Goal: Task Accomplishment & Management: Complete application form

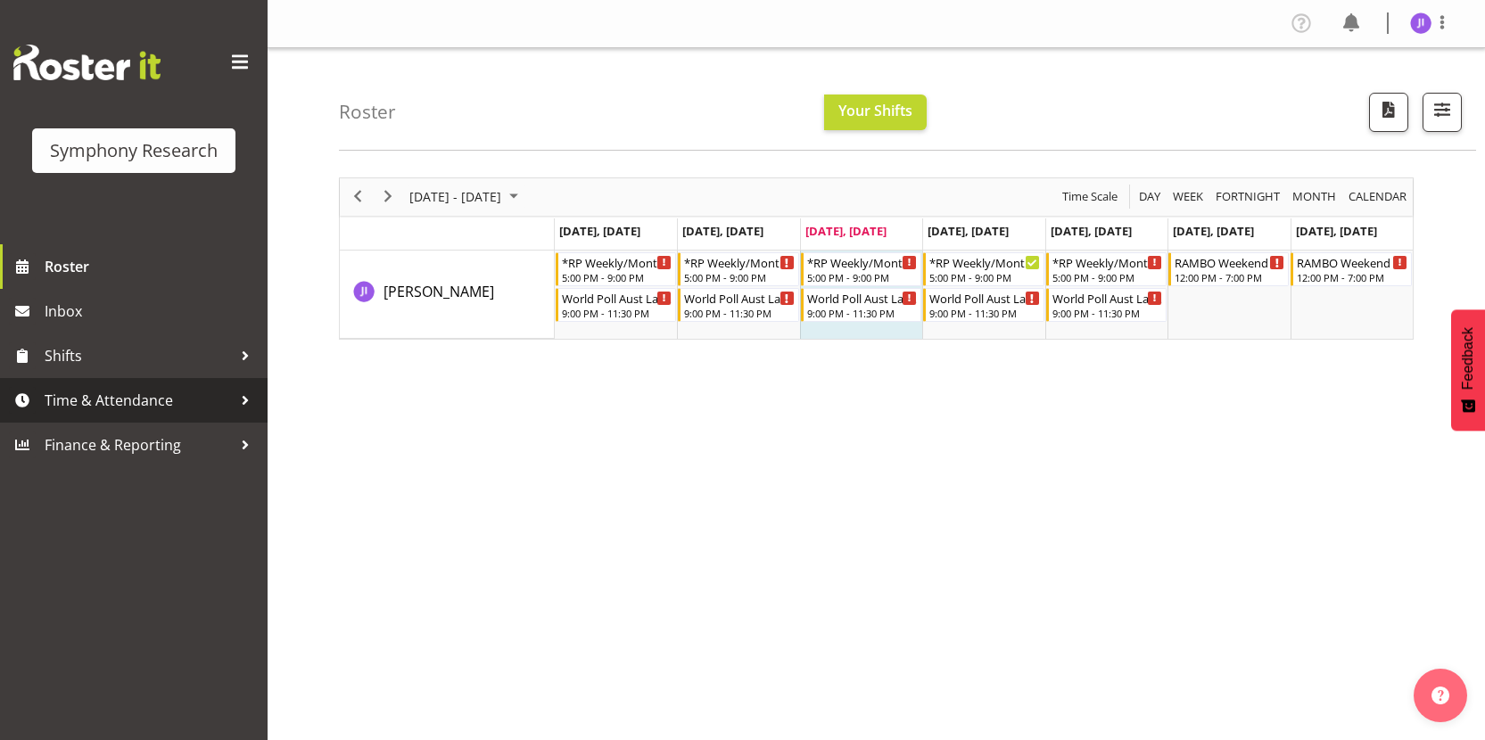
click at [203, 395] on span "Time & Attendance" at bounding box center [138, 400] width 187 height 27
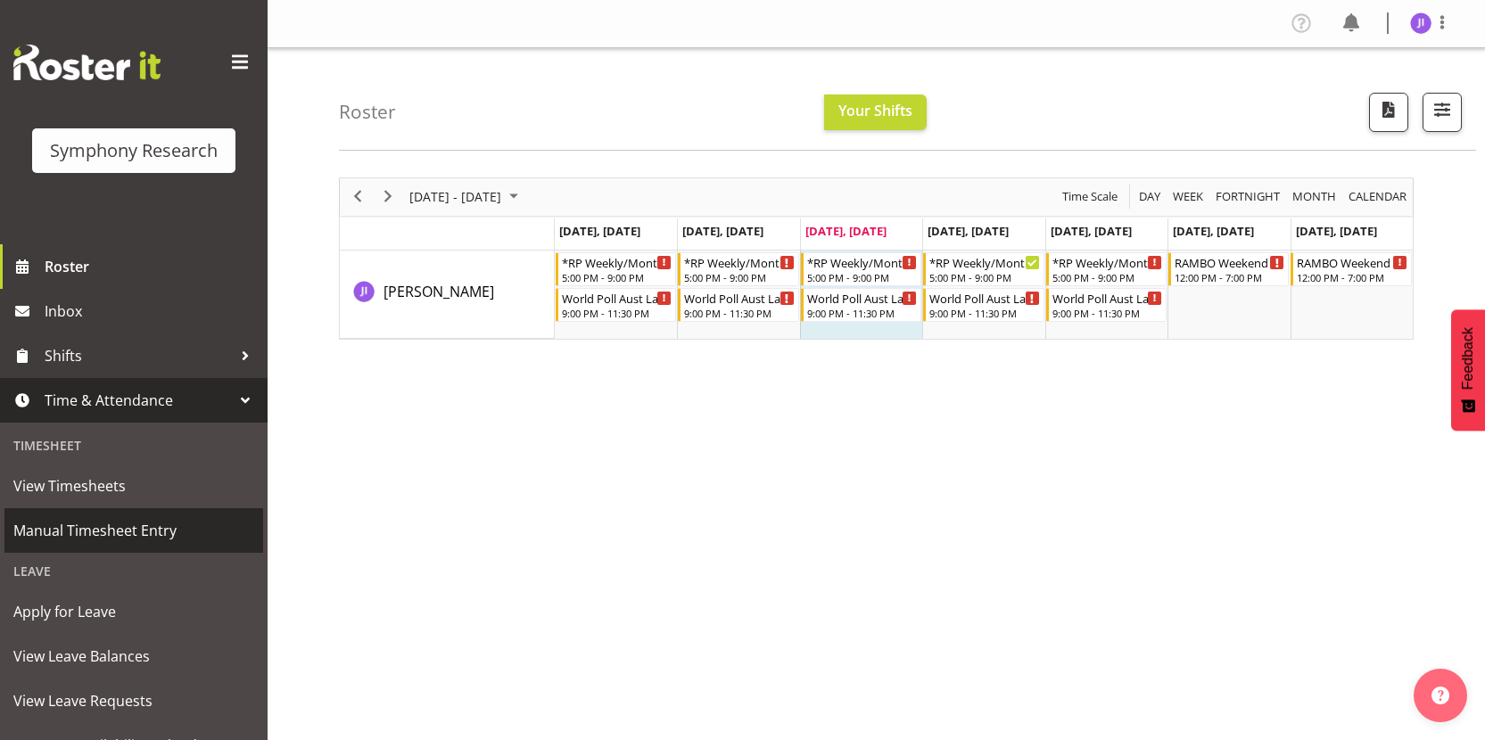
click at [126, 528] on span "Manual Timesheet Entry" at bounding box center [133, 530] width 241 height 27
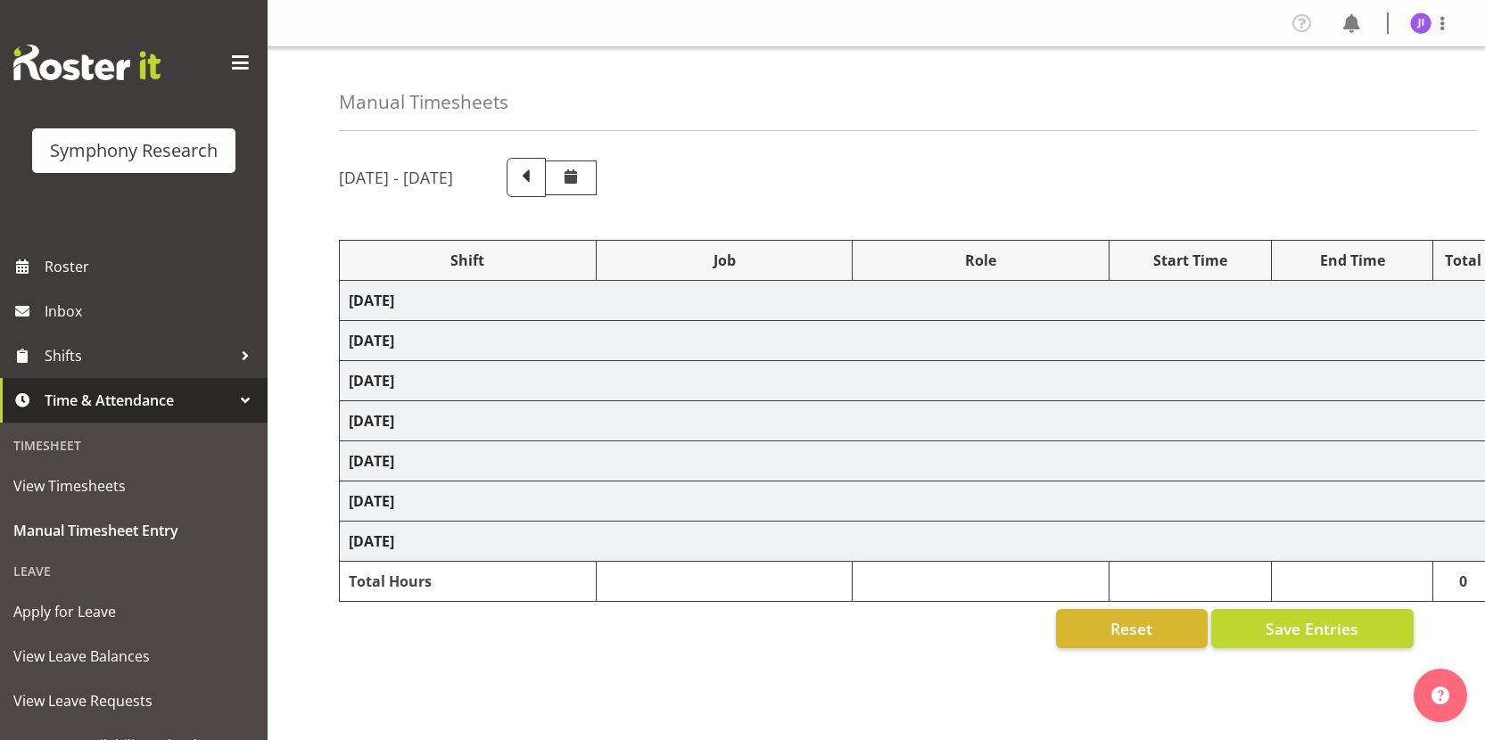
select select "48116"
select select "10731"
select select "48116"
select select "10499"
select select "48116"
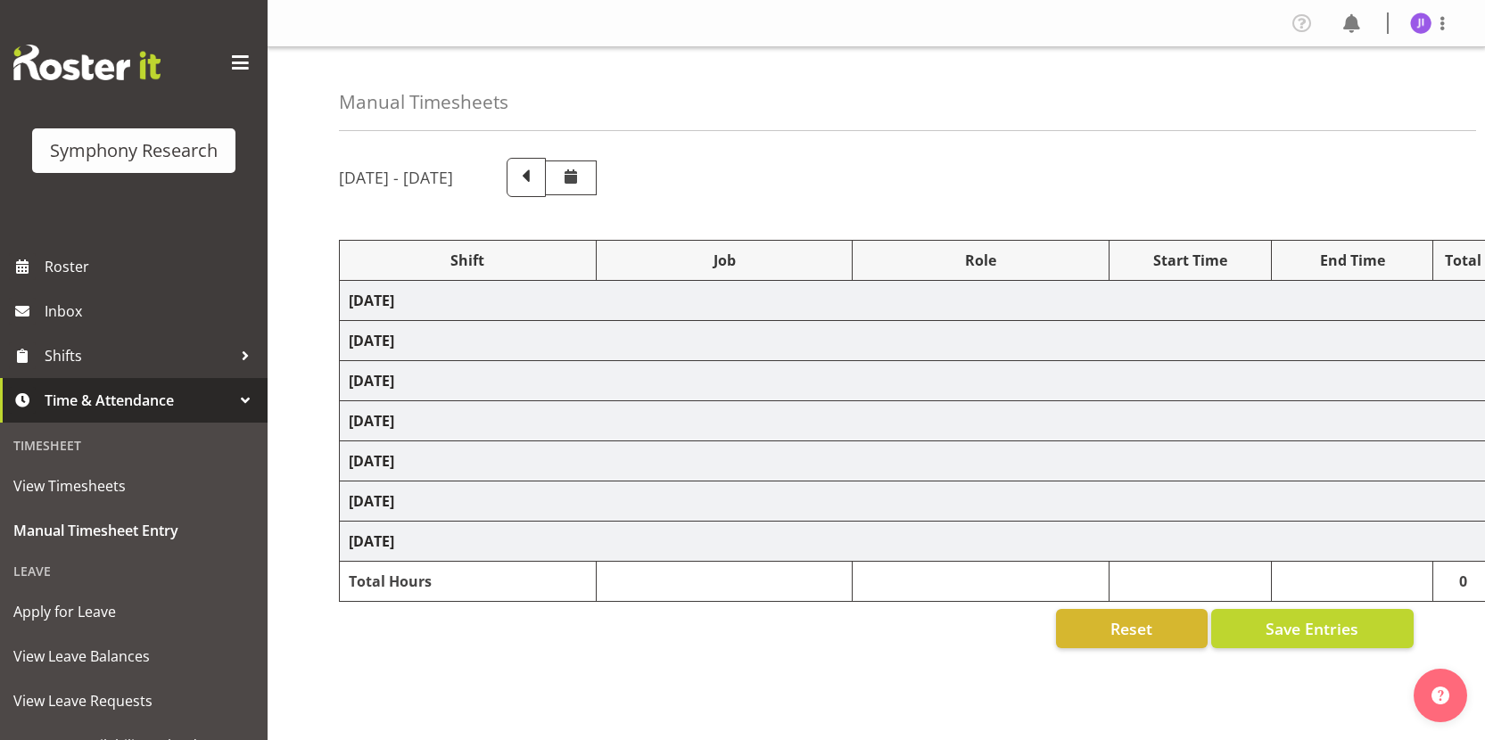
select select "10731"
select select "48116"
select select "10499"
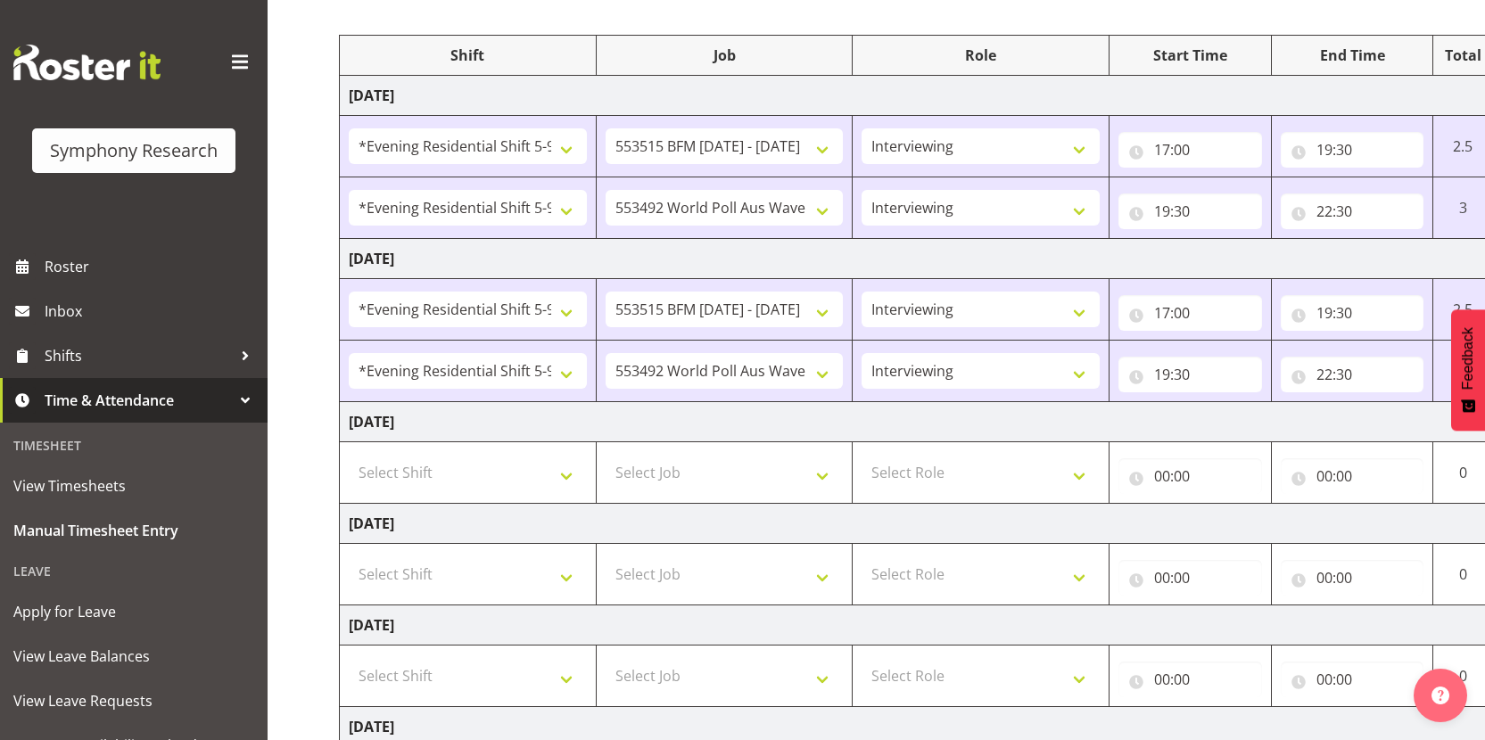
scroll to position [320, 0]
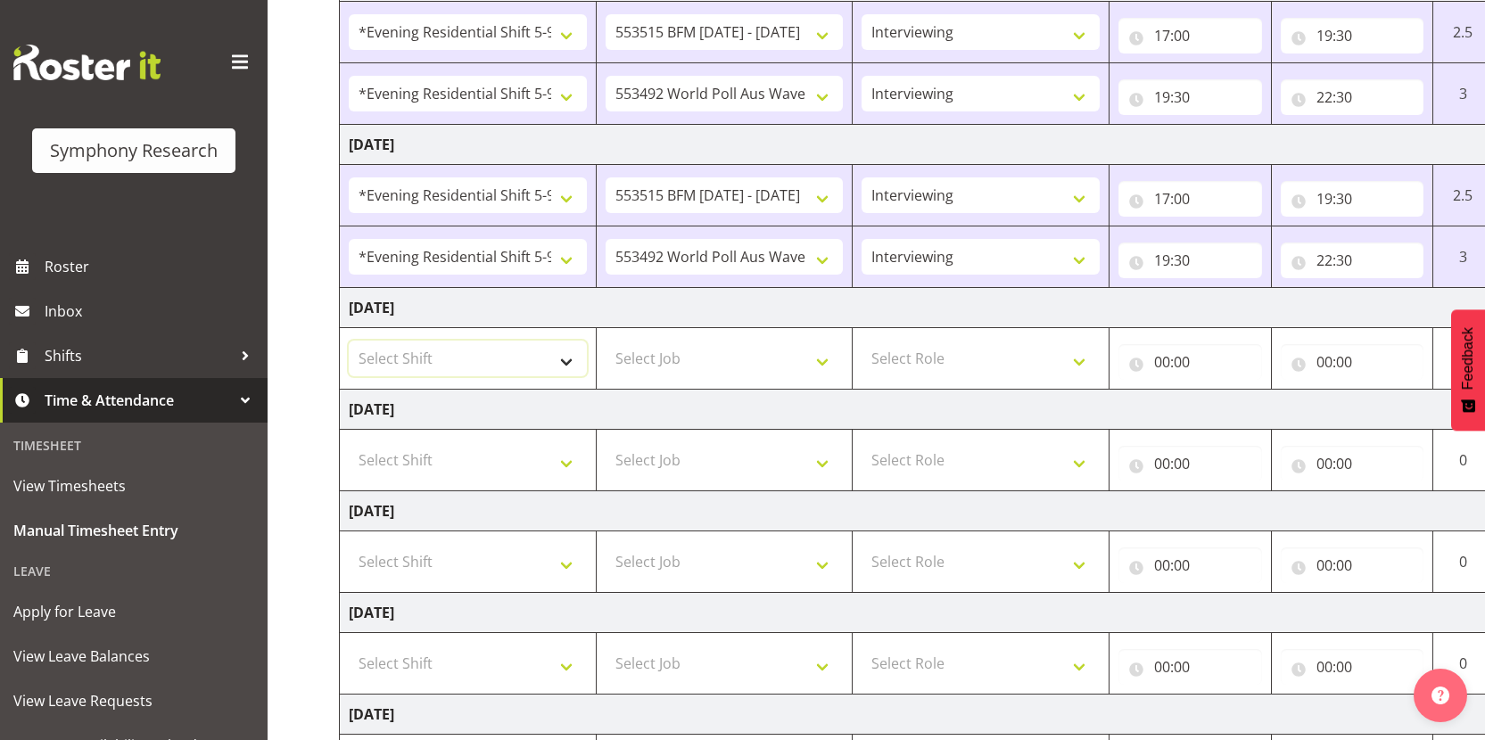
click at [524, 360] on select "Select Shift !!Weekend Residential (Roster IT Shift Label) *Business 9/10am ~ 4…" at bounding box center [468, 359] width 238 height 36
select select "48116"
click at [349, 341] on select "Select Shift !!Weekend Residential (Roster IT Shift Label) *Business 9/10am ~ 4…" at bounding box center [468, 359] width 238 height 36
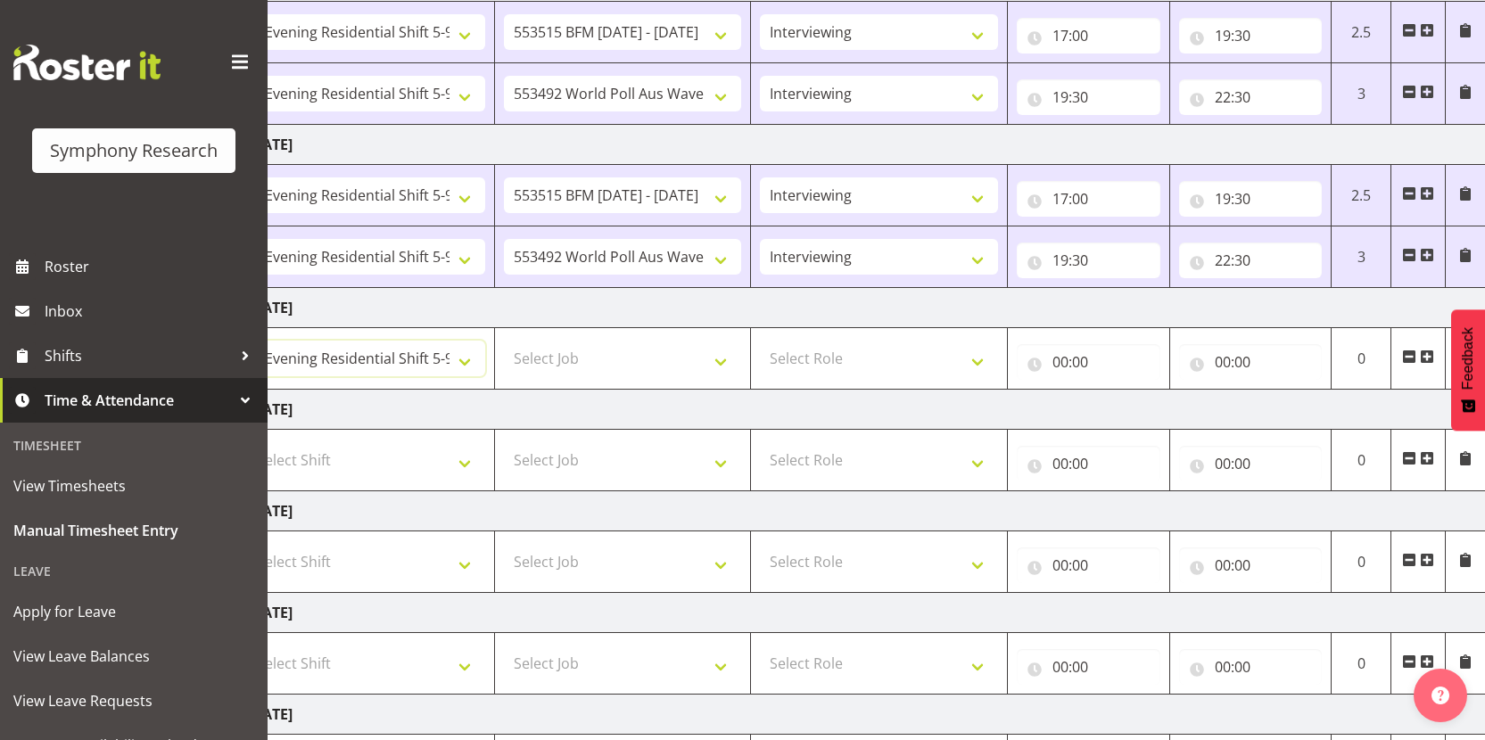
scroll to position [0, 103]
click at [1425, 355] on span at bounding box center [1426, 357] width 14 height 14
click at [1425, 354] on span at bounding box center [1426, 357] width 14 height 14
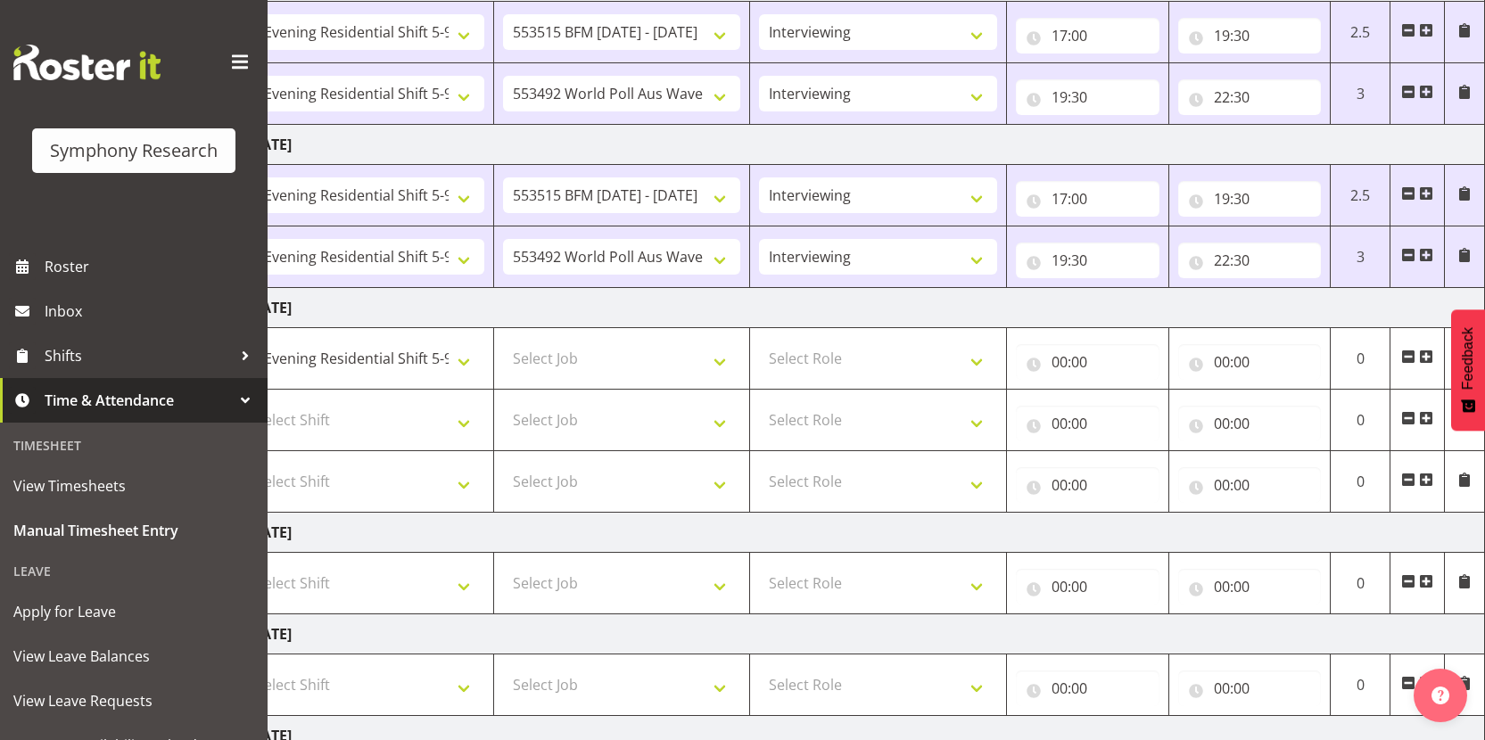
click at [1410, 420] on span at bounding box center [1409, 418] width 14 height 14
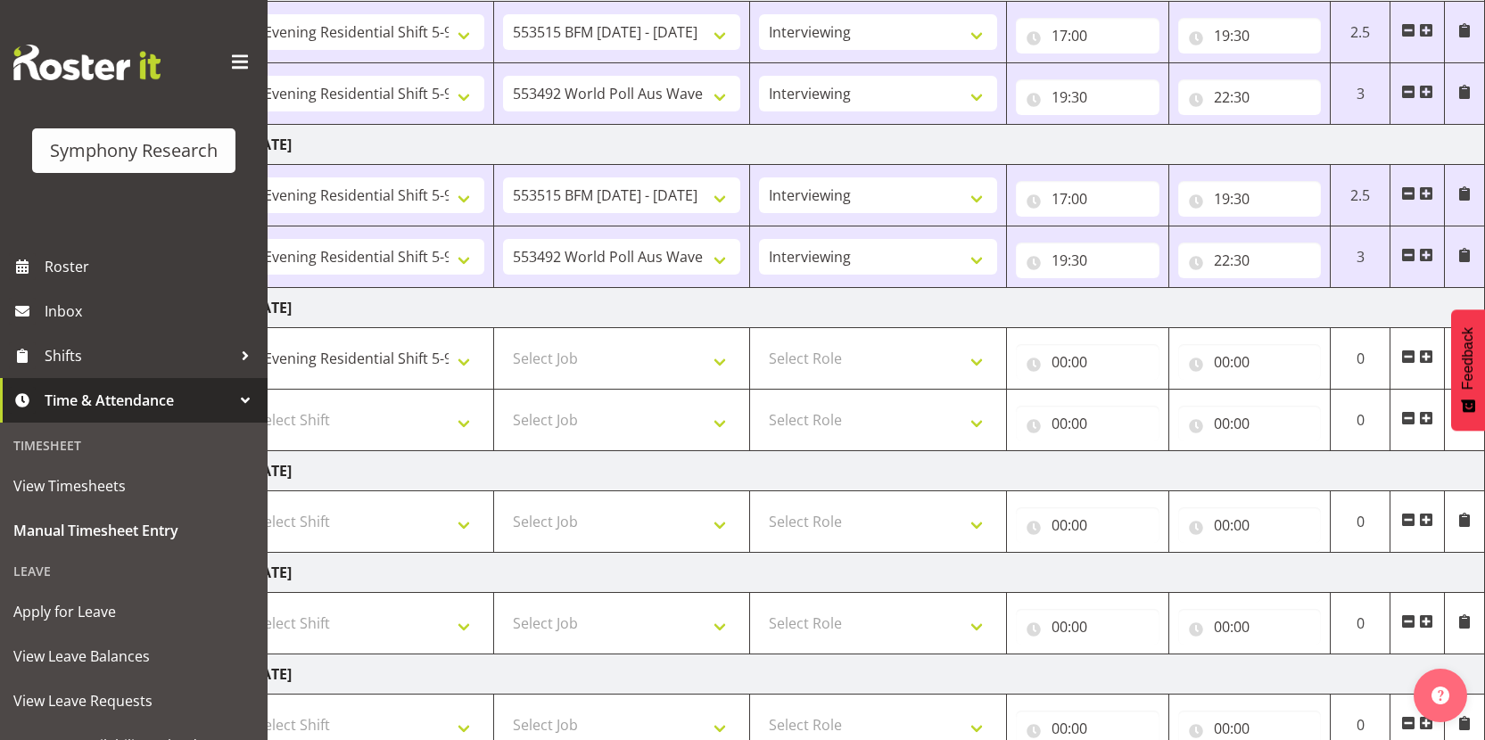
scroll to position [0, 0]
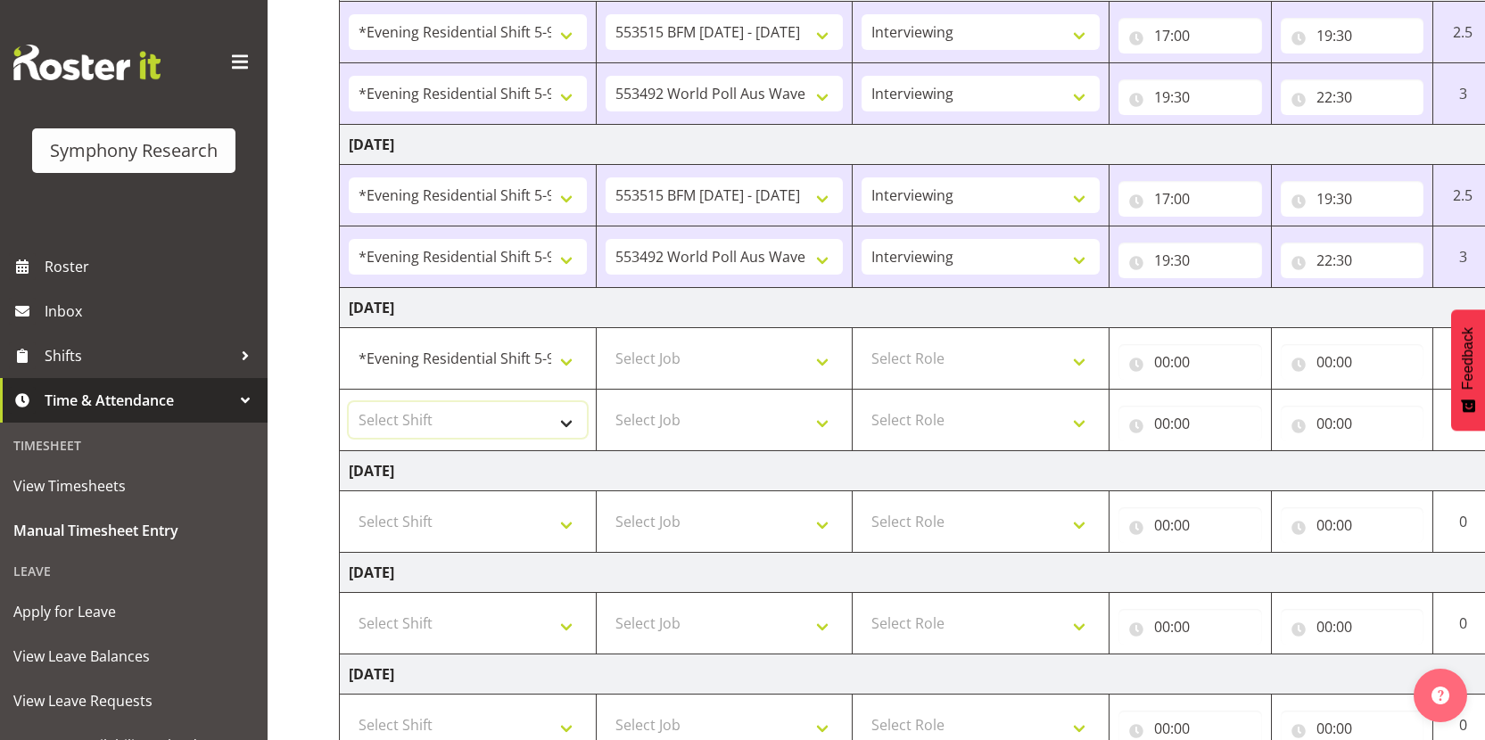
click at [524, 426] on select "Select Shift !!Weekend Residential (Roster IT Shift Label) *Business 9/10am ~ 4…" at bounding box center [468, 420] width 238 height 36
click at [349, 402] on select "Select Shift !!Weekend Residential (Roster IT Shift Label) *Business 9/10am ~ 4…" at bounding box center [468, 420] width 238 height 36
click at [508, 431] on select "!!Weekend Residential (Roster IT Shift Label) *Business 9/10am ~ 4:30pm *Busine…" at bounding box center [468, 420] width 238 height 36
select select "48116"
click at [349, 402] on select "!!Weekend Residential (Roster IT Shift Label) *Business 9/10am ~ 4:30pm *Busine…" at bounding box center [468, 420] width 238 height 36
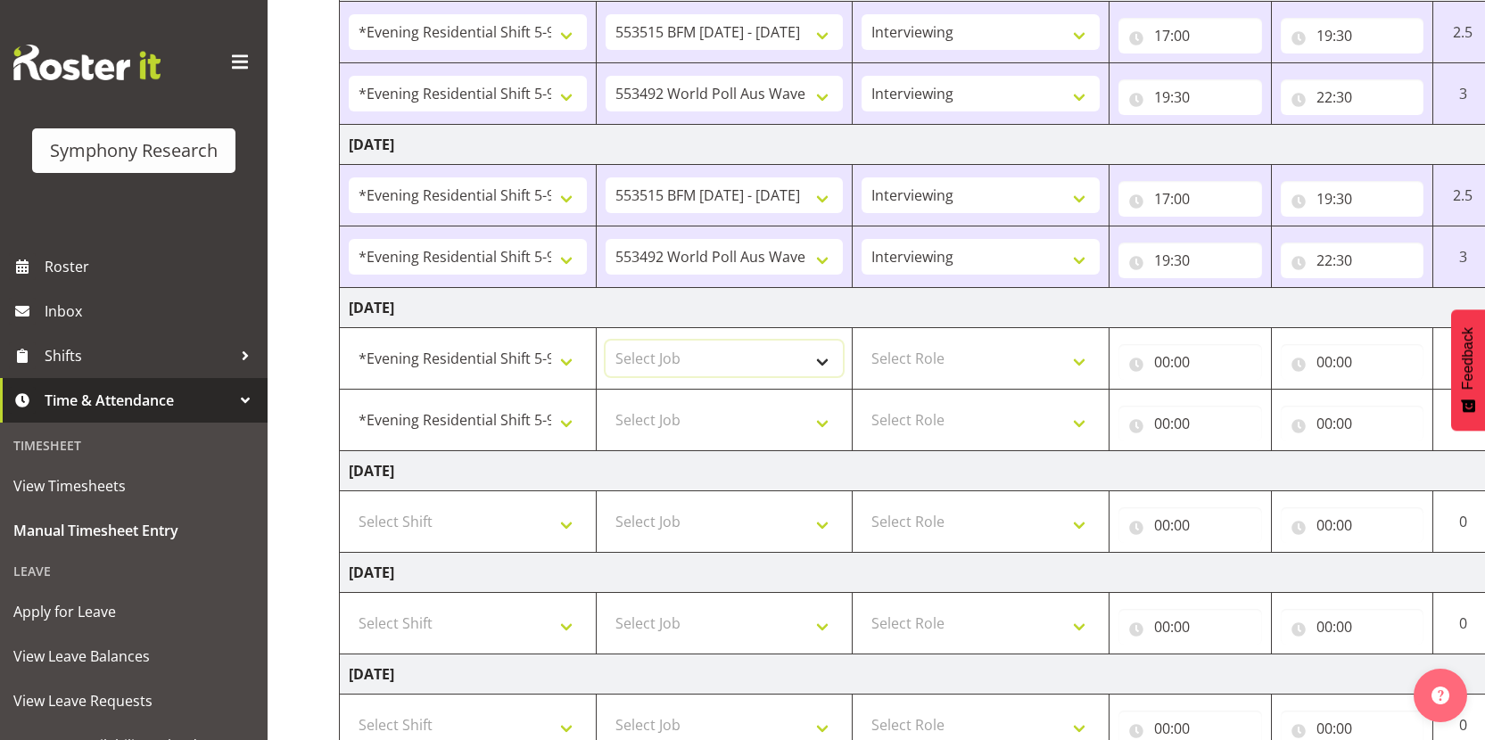
click at [748, 354] on select "Select Job 550060 IF Admin 553492 World Poll Aus Wave 2 Main 2025 553493 World …" at bounding box center [725, 359] width 238 height 36
select select "10730"
click at [606, 341] on select "Select Job 550060 IF Admin 553492 World Poll Aus Wave 2 Main 2025 553493 World …" at bounding box center [725, 359] width 238 height 36
click at [749, 426] on select "Select Job 550060 IF Admin 553492 World Poll Aus Wave 2 Main 2025 553493 World …" at bounding box center [725, 420] width 238 height 36
select select "10499"
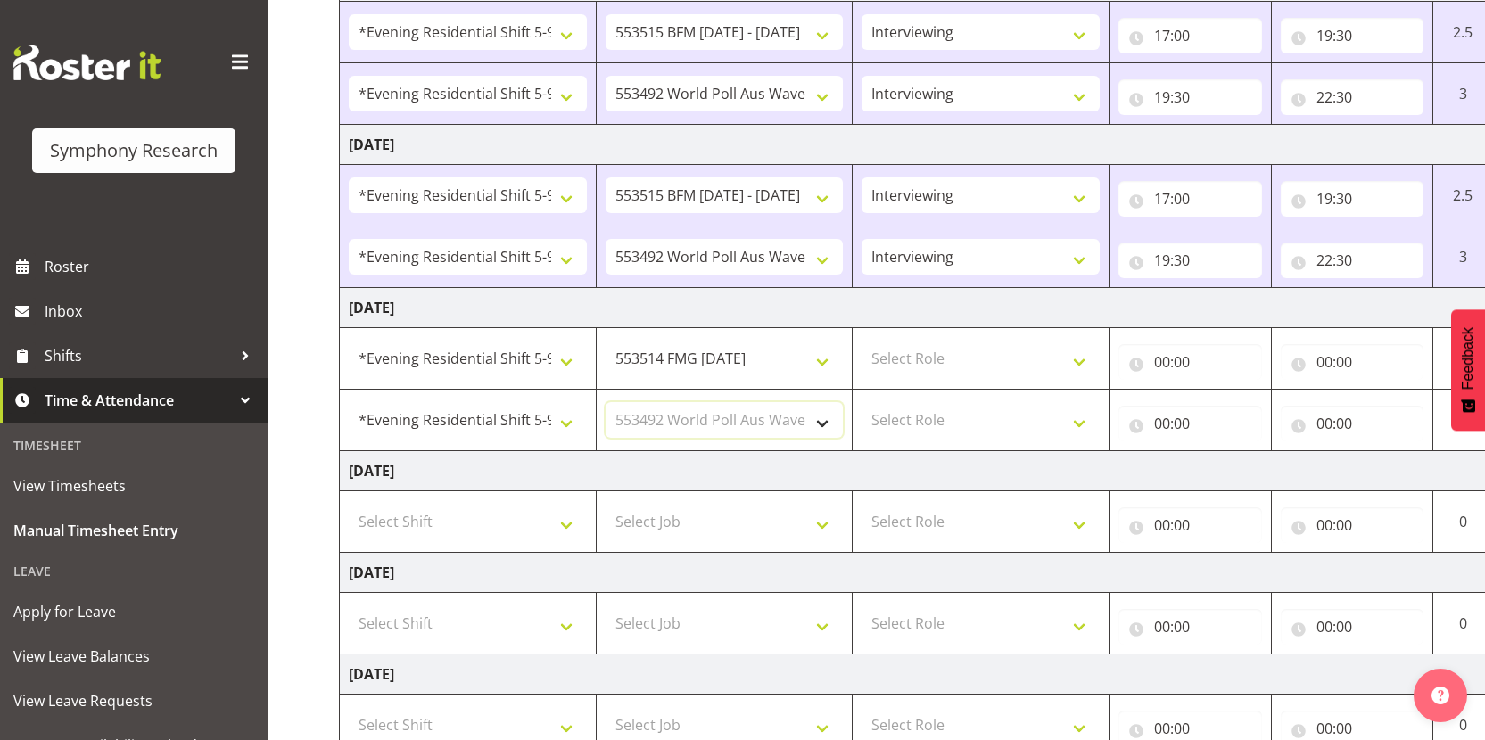
click at [606, 402] on select "Select Job 550060 IF Admin 553492 World Poll Aus Wave 2 Main 2025 553493 World …" at bounding box center [725, 420] width 238 height 36
click at [973, 348] on select "Select Role Interviewing Briefing" at bounding box center [981, 359] width 238 height 36
select select "47"
click at [862, 341] on select "Select Role Interviewing Briefing" at bounding box center [981, 359] width 238 height 36
click at [969, 415] on select "Select Role Interviewing Briefing" at bounding box center [981, 420] width 238 height 36
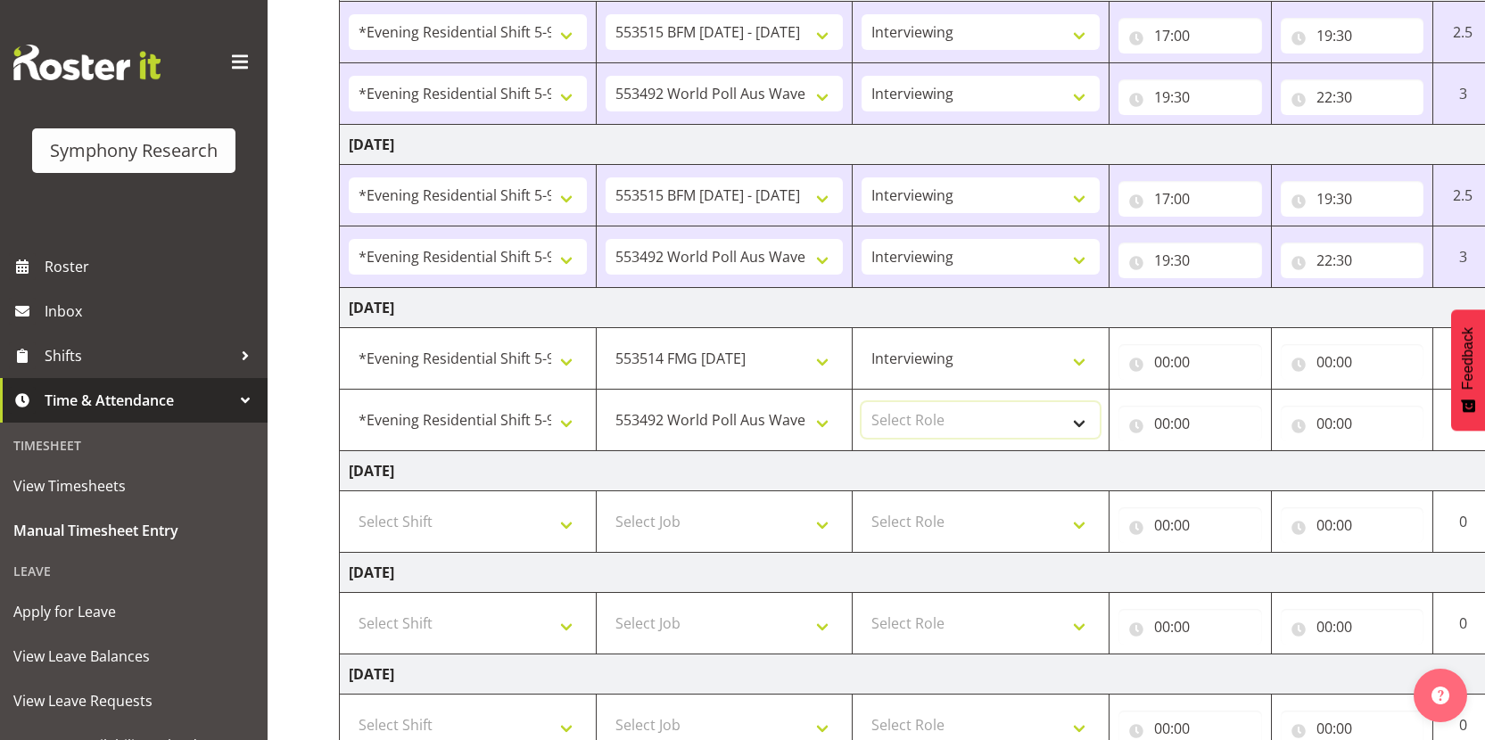
select select "47"
click at [862, 402] on select "Select Role Interviewing Briefing" at bounding box center [981, 420] width 238 height 36
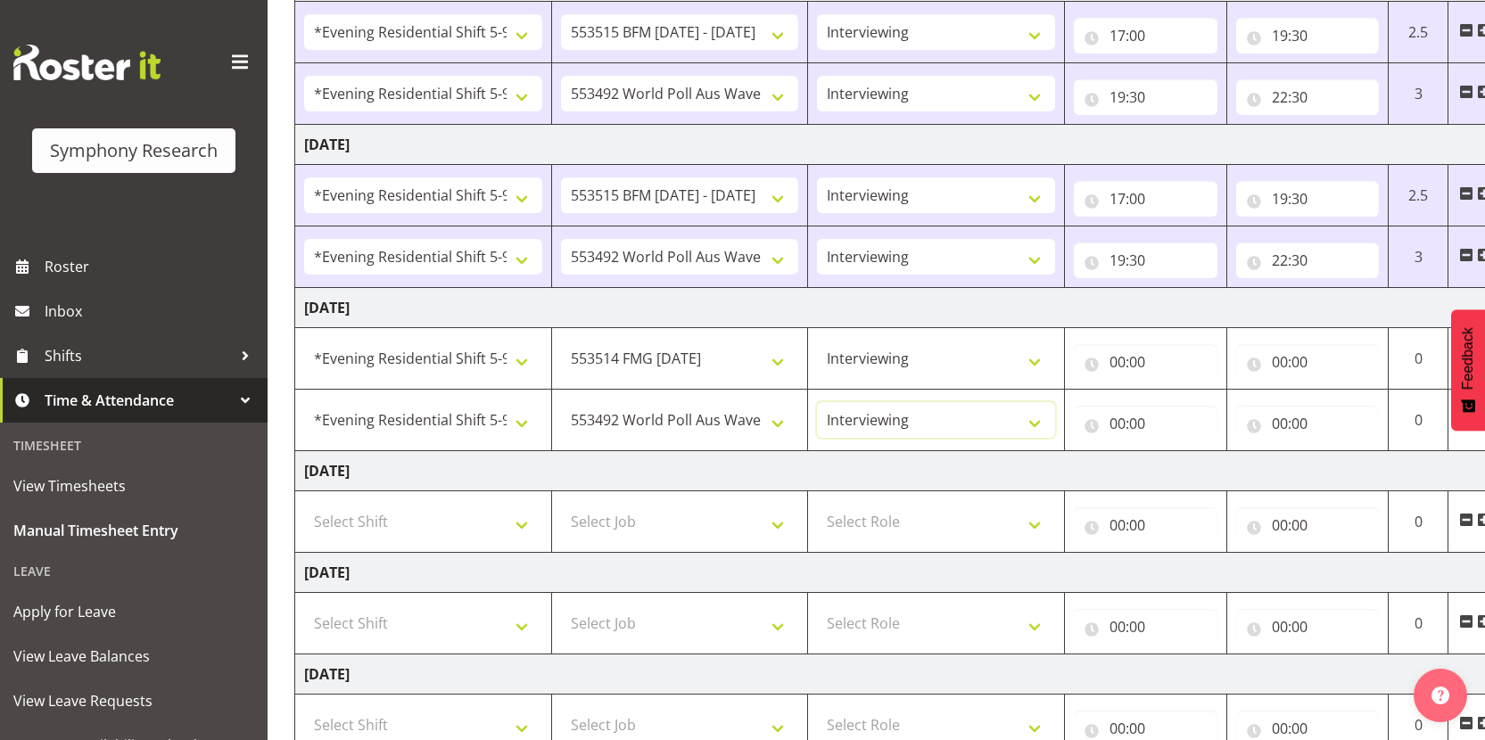
scroll to position [0, 103]
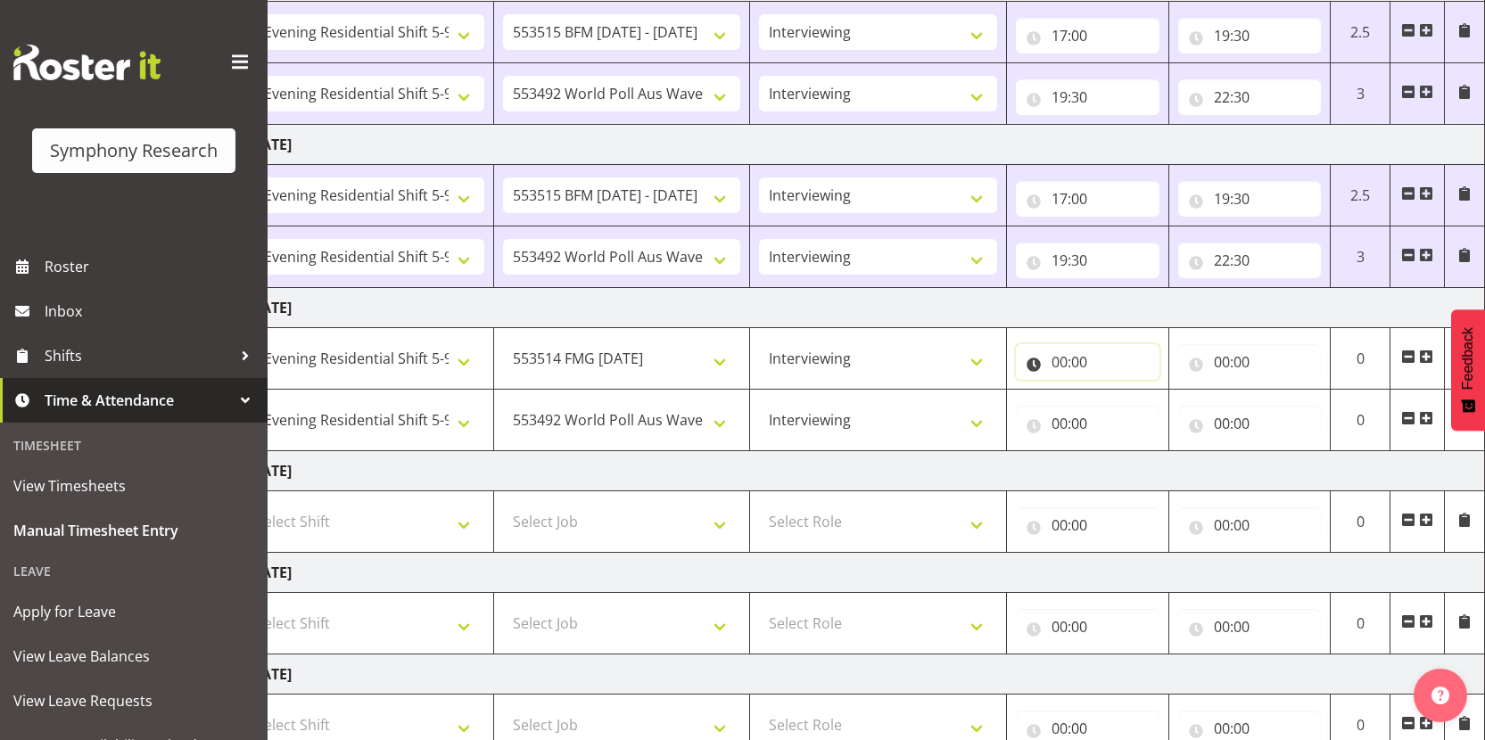
click at [1061, 367] on input "00:00" at bounding box center [1088, 362] width 144 height 36
click at [1132, 413] on select "00 01 02 03 04 05 06 07 08 09 10 11 12 13 14 15 16 17 18 19 20 21 22 23" at bounding box center [1138, 409] width 40 height 36
select select "17"
click at [1118, 391] on select "00 01 02 03 04 05 06 07 08 09 10 11 12 13 14 15 16 17 18 19 20 21 22 23" at bounding box center [1138, 409] width 40 height 36
type input "17:00"
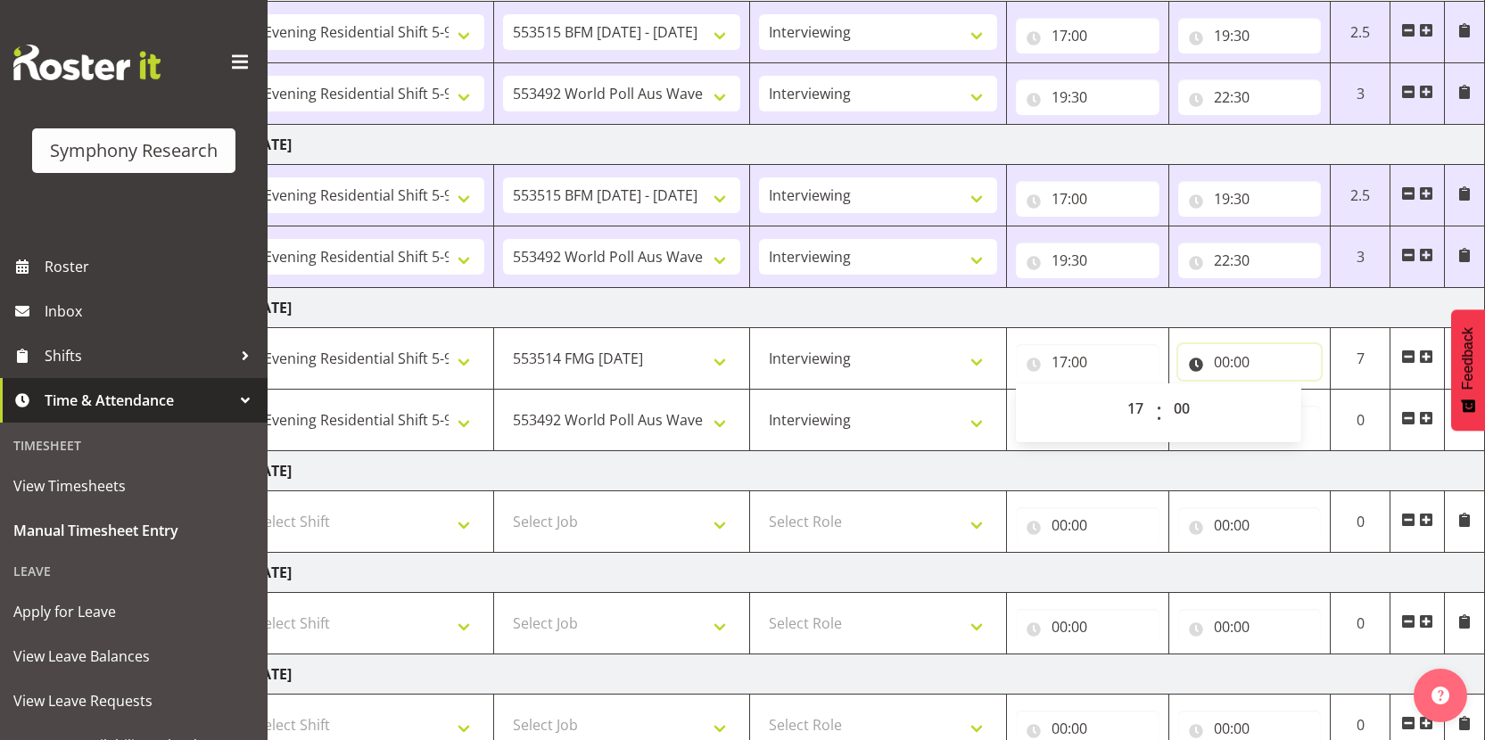
click at [1227, 362] on input "00:00" at bounding box center [1251, 362] width 144 height 36
click at [1273, 320] on td "[DATE]" at bounding box center [861, 308] width 1248 height 40
click at [1063, 426] on input "00:00" at bounding box center [1088, 424] width 144 height 36
click at [1132, 475] on select "00 01 02 03 04 05 06 07 08 09 10 11 12 13 14 15 16 17 18 19 20 21 22 23" at bounding box center [1138, 470] width 40 height 36
select select "20"
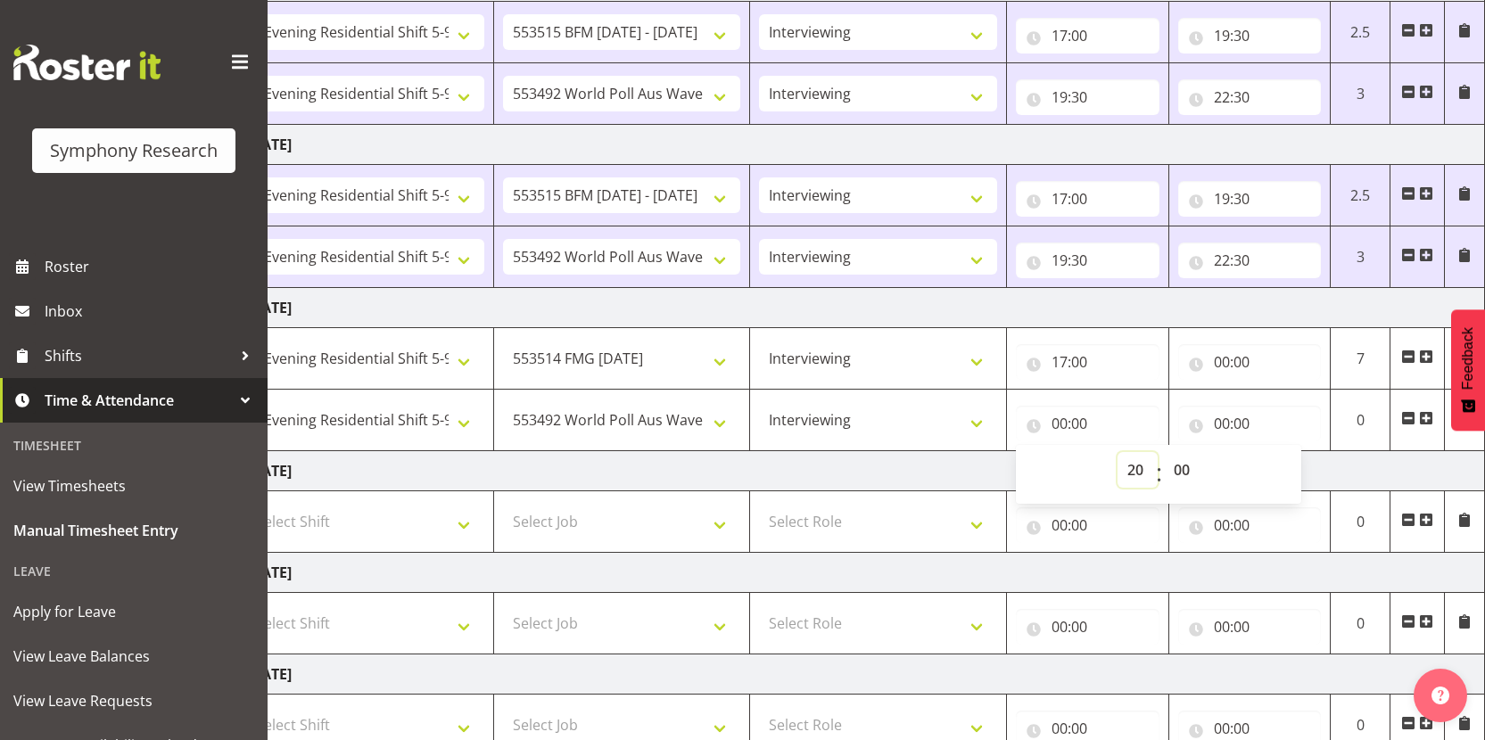
click at [1118, 452] on select "00 01 02 03 04 05 06 07 08 09 10 11 12 13 14 15 16 17 18 19 20 21 22 23" at bounding box center [1138, 470] width 40 height 36
type input "20:00"
click at [1225, 422] on input "00:00" at bounding box center [1251, 424] width 144 height 36
click at [1303, 466] on select "00 01 02 03 04 05 06 07 08 09 10 11 12 13 14 15 16 17 18 19 20 21 22 23" at bounding box center [1300, 470] width 40 height 36
select select "22"
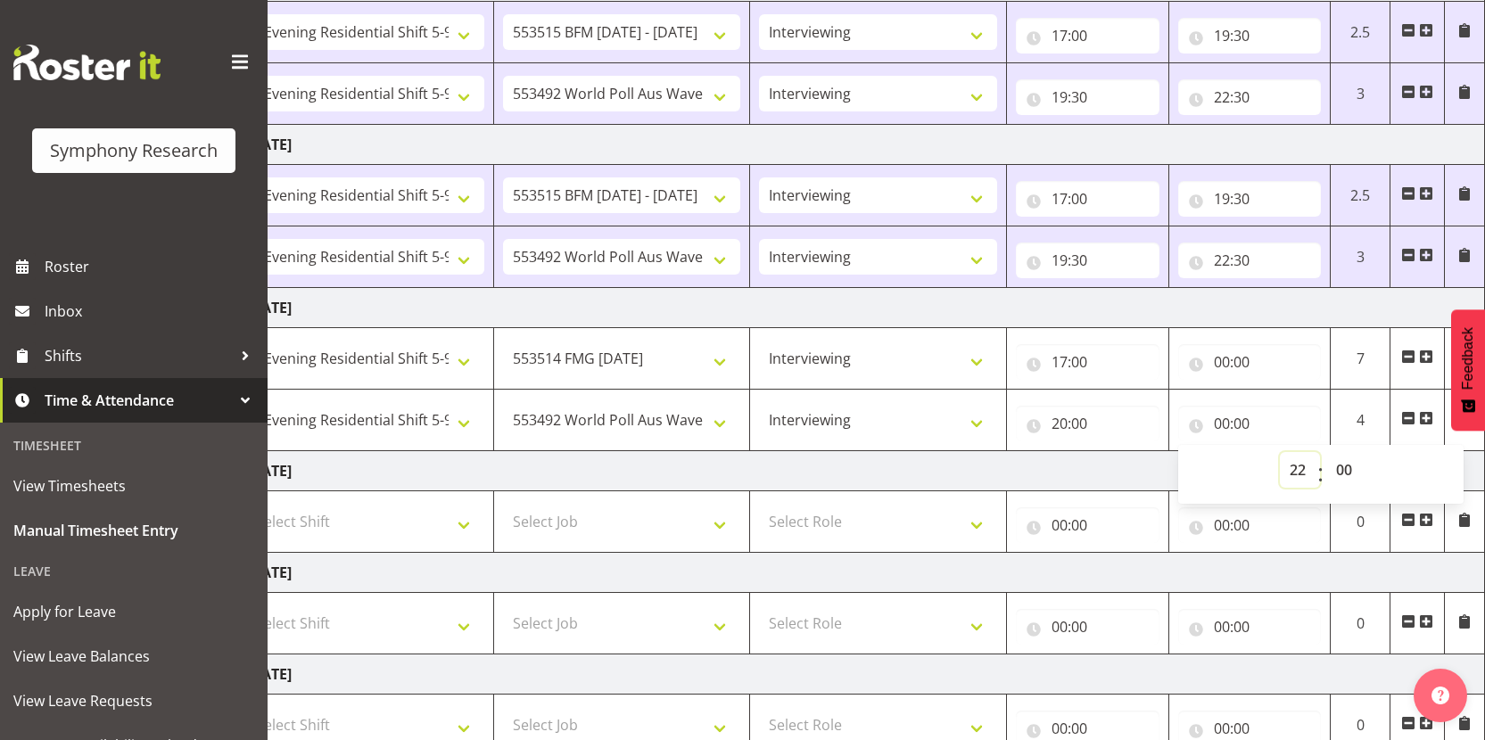
click at [1280, 452] on select "00 01 02 03 04 05 06 07 08 09 10 11 12 13 14 15 16 17 18 19 20 21 22 23" at bounding box center [1300, 470] width 40 height 36
type input "22:00"
click at [1344, 470] on select "00 01 02 03 04 05 06 07 08 09 10 11 12 13 14 15 16 17 18 19 20 21 22 23 24 25 2…" at bounding box center [1347, 470] width 40 height 36
select select "30"
click at [1327, 452] on select "00 01 02 03 04 05 06 07 08 09 10 11 12 13 14 15 16 17 18 19 20 21 22 23 24 25 2…" at bounding box center [1347, 470] width 40 height 36
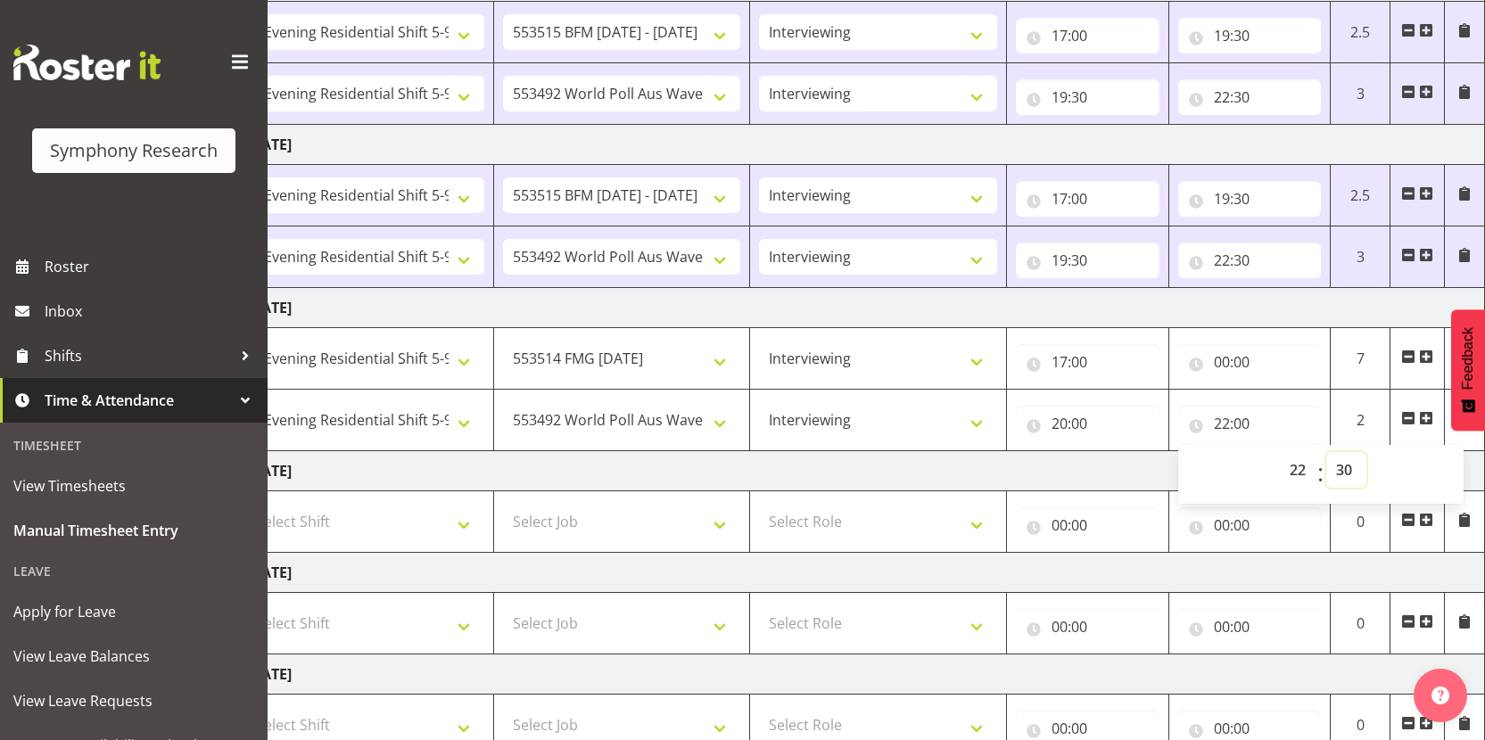
type input "22:30"
click at [1074, 468] on td "[DATE]" at bounding box center [861, 471] width 1248 height 40
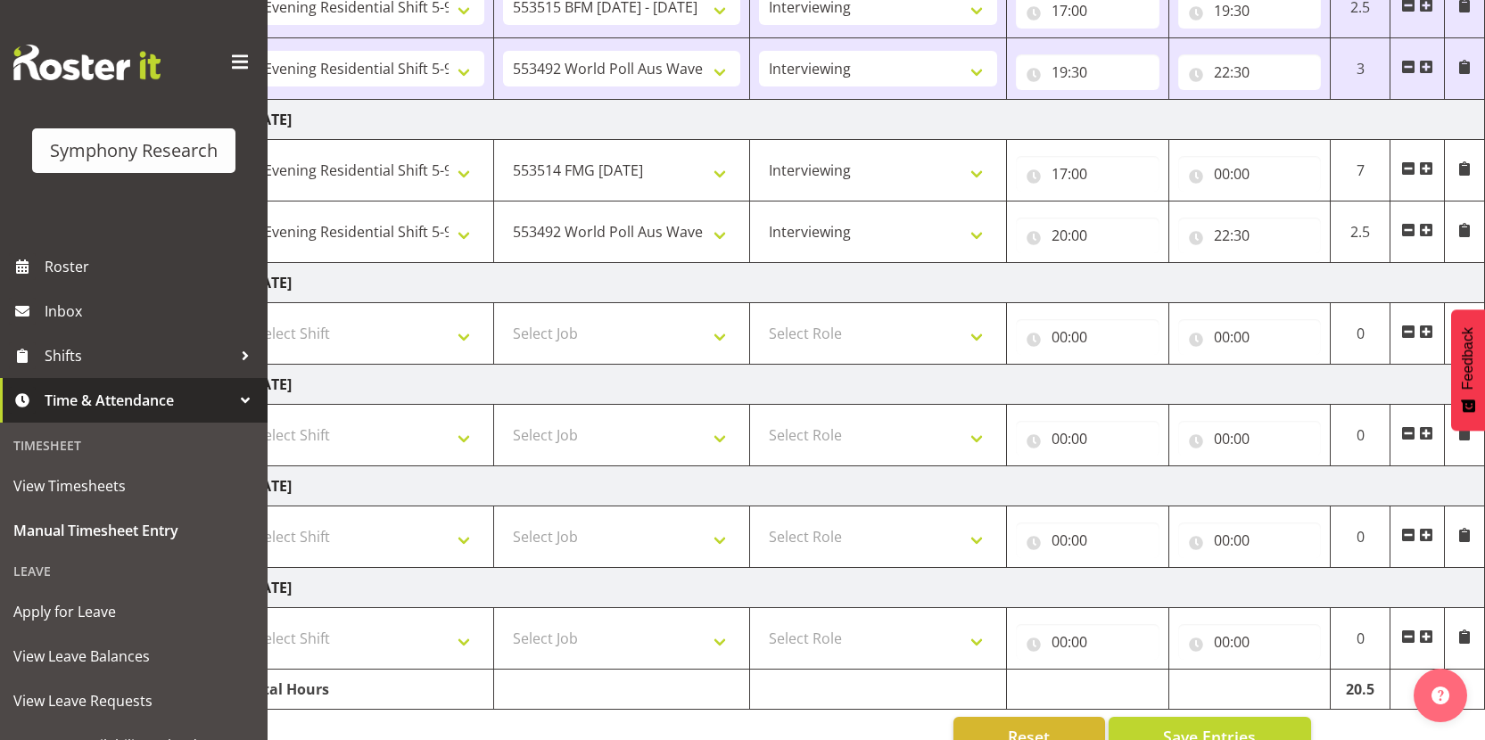
scroll to position [507, 0]
click at [1224, 177] on input "00:00" at bounding box center [1251, 176] width 144 height 36
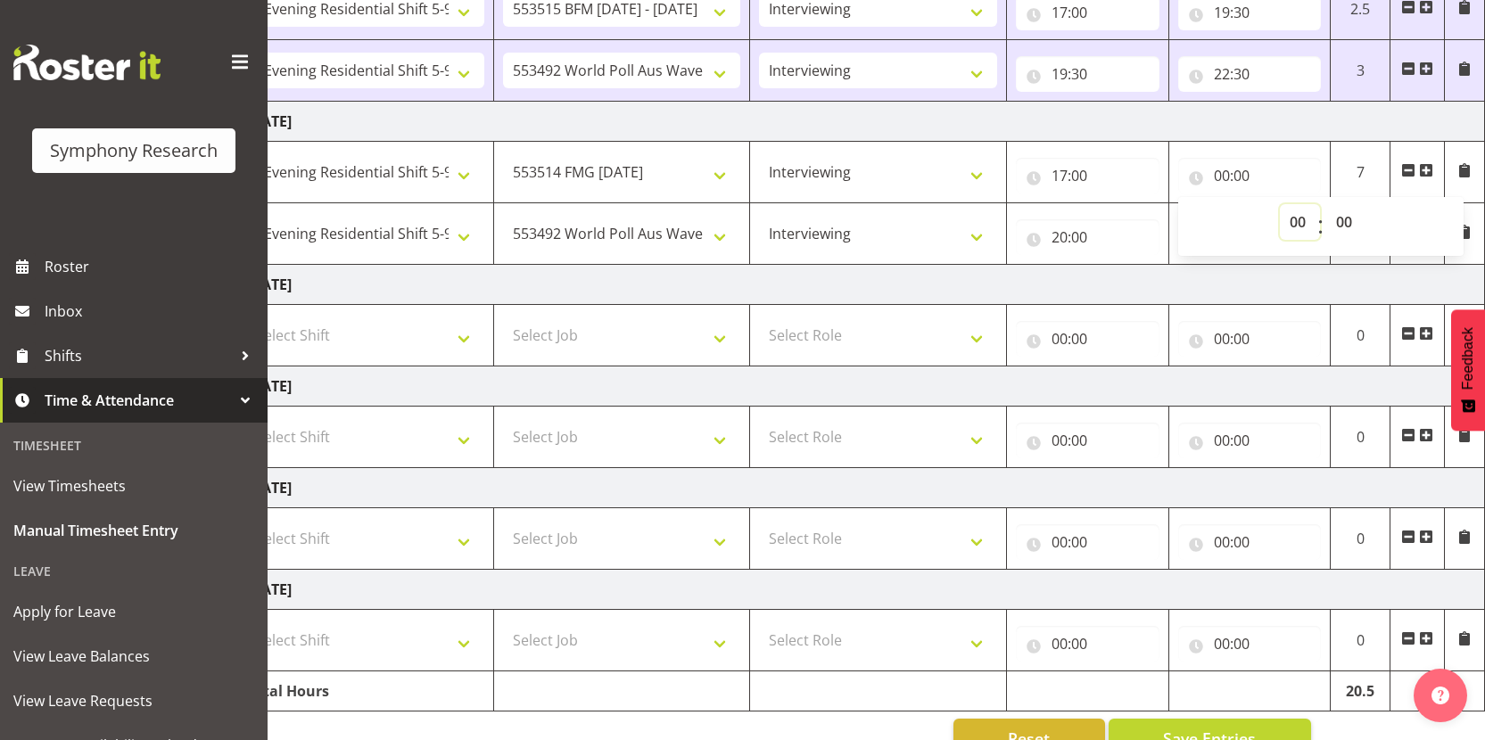
click at [1294, 222] on select "00 01 02 03 04 05 06 07 08 09 10 11 12 13 14 15 16 17 18 19 20 21 22 23" at bounding box center [1300, 222] width 40 height 36
select select "20"
click at [1280, 204] on select "00 01 02 03 04 05 06 07 08 09 10 11 12 13 14 15 16 17 18 19 20 21 22 23" at bounding box center [1300, 222] width 40 height 36
type input "20:00"
click at [1063, 281] on td "[DATE]" at bounding box center [861, 285] width 1248 height 40
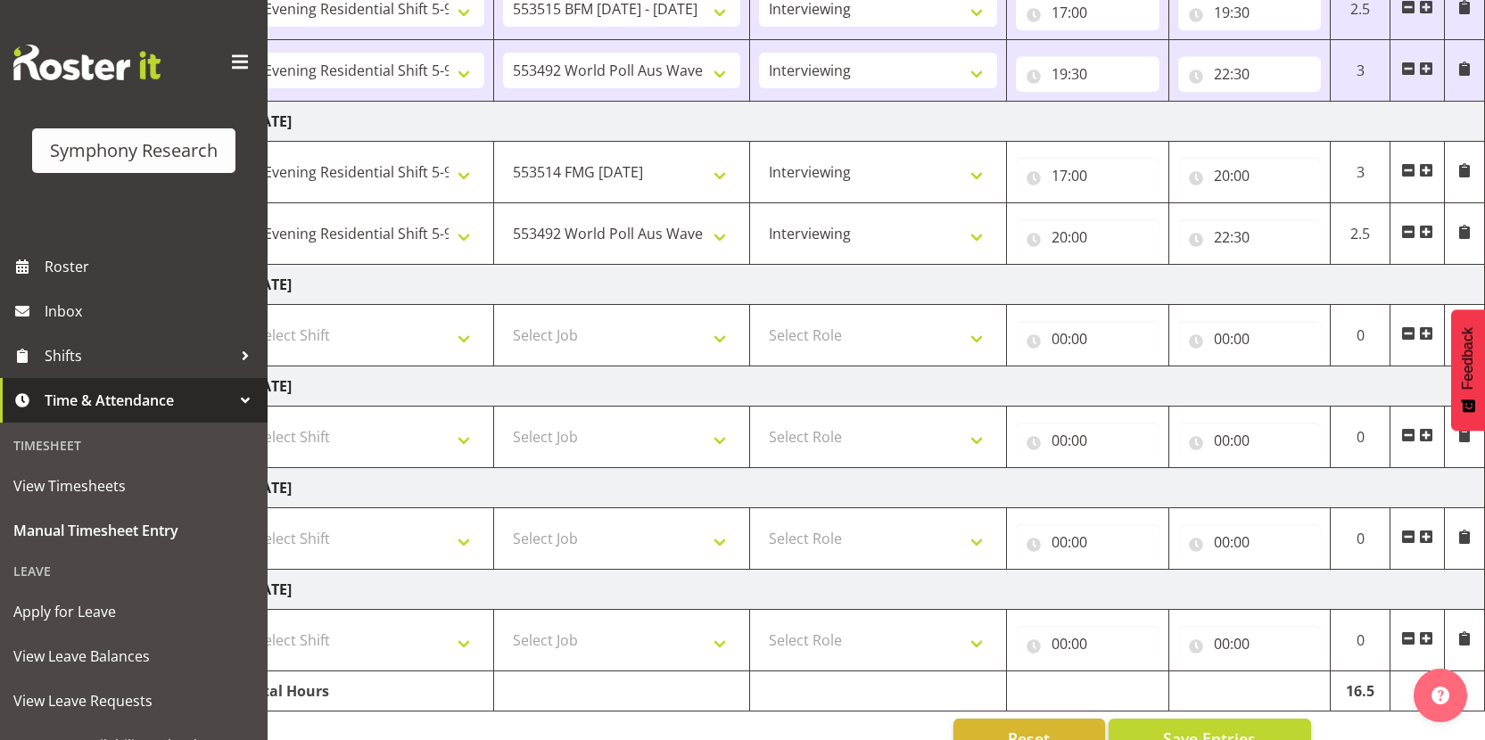
scroll to position [510, 0]
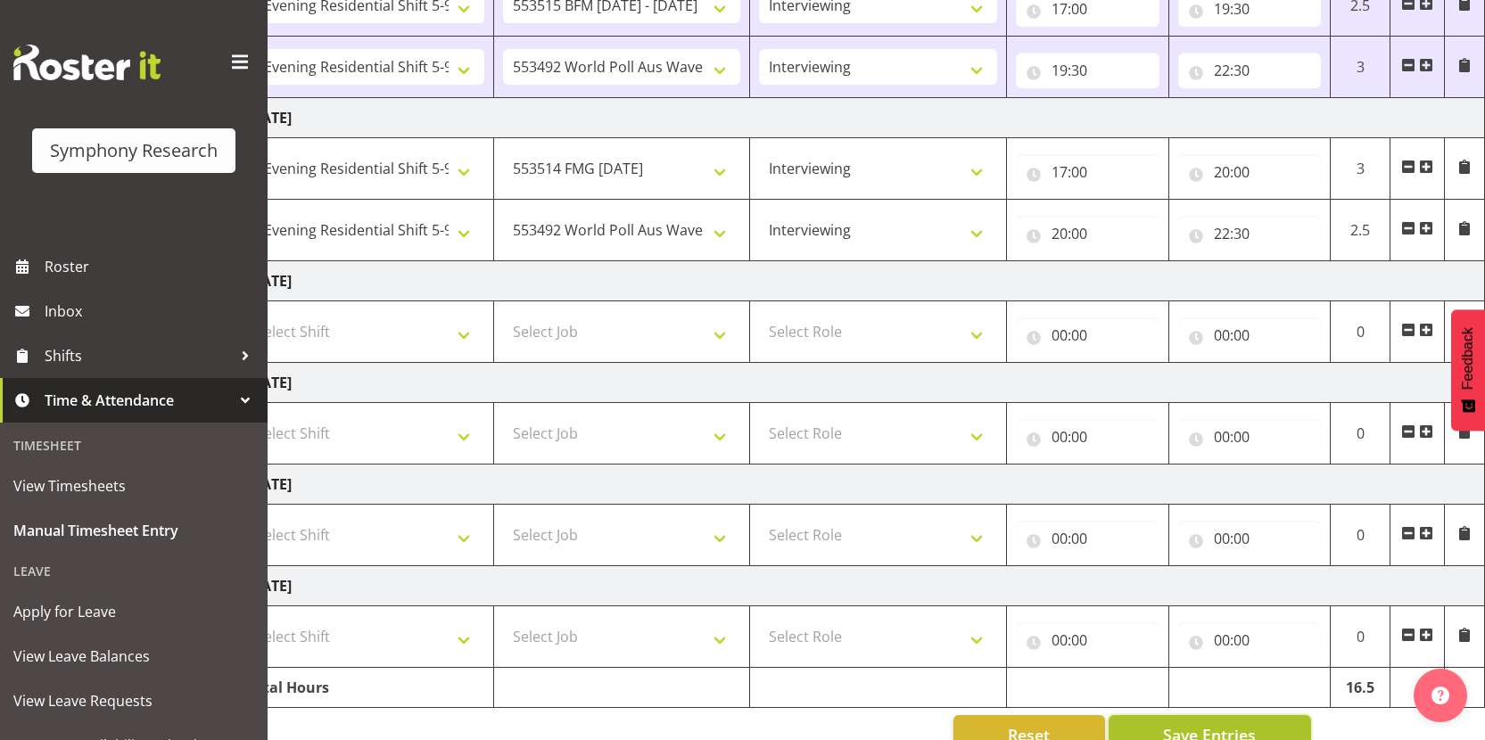
click at [1157, 723] on button "Save Entries" at bounding box center [1210, 734] width 203 height 39
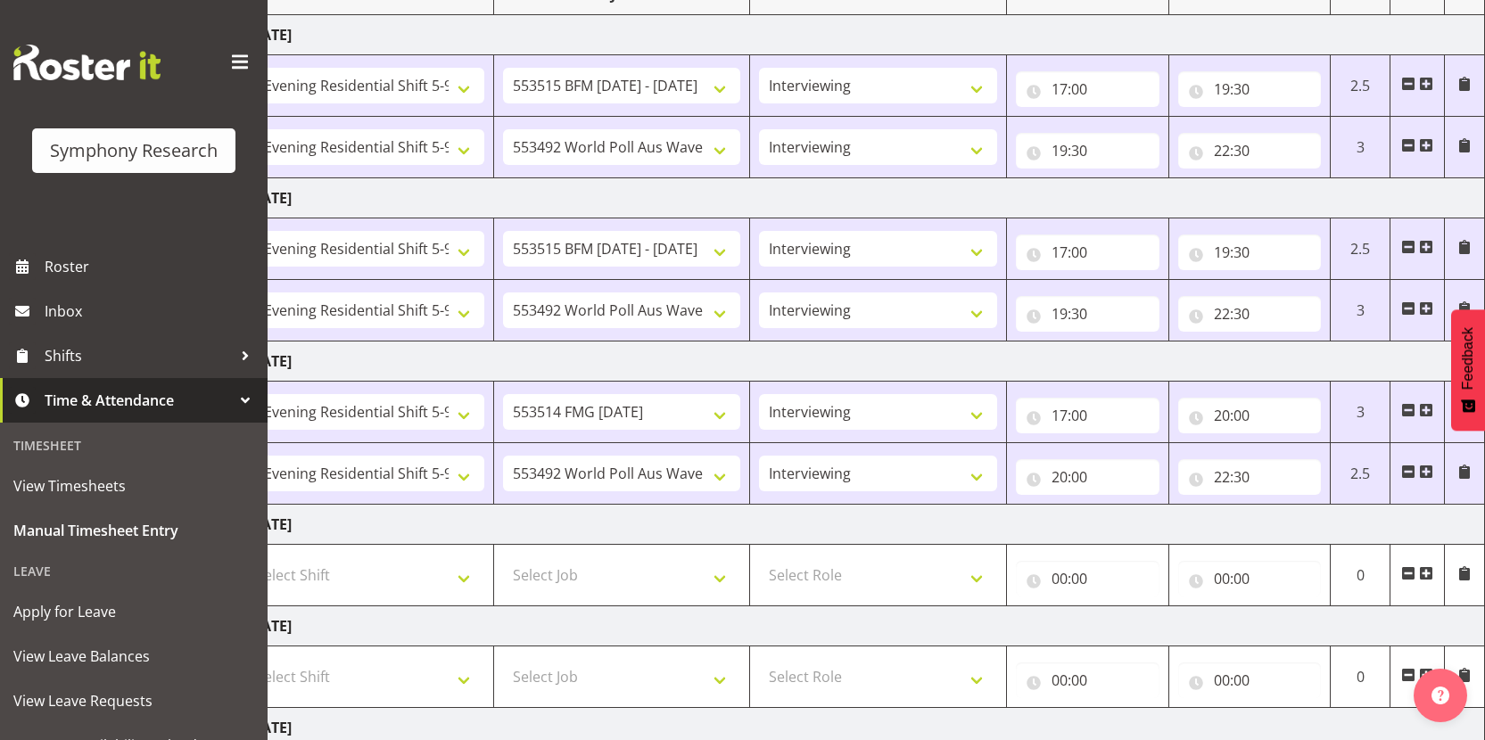
scroll to position [0, 0]
